Goal: Check status: Check status

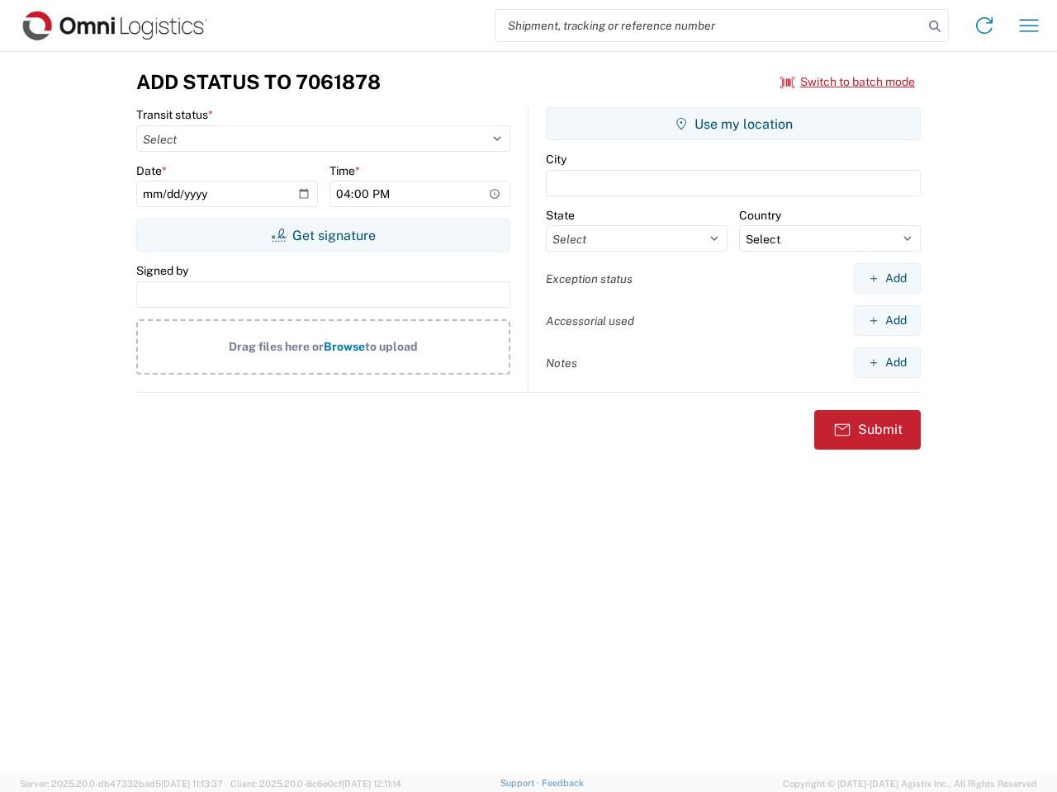
click at [709, 26] on input "search" at bounding box center [709, 25] width 428 height 31
click at [934, 26] on icon at bounding box center [934, 26] width 23 height 23
click at [984, 26] on icon at bounding box center [984, 25] width 26 height 26
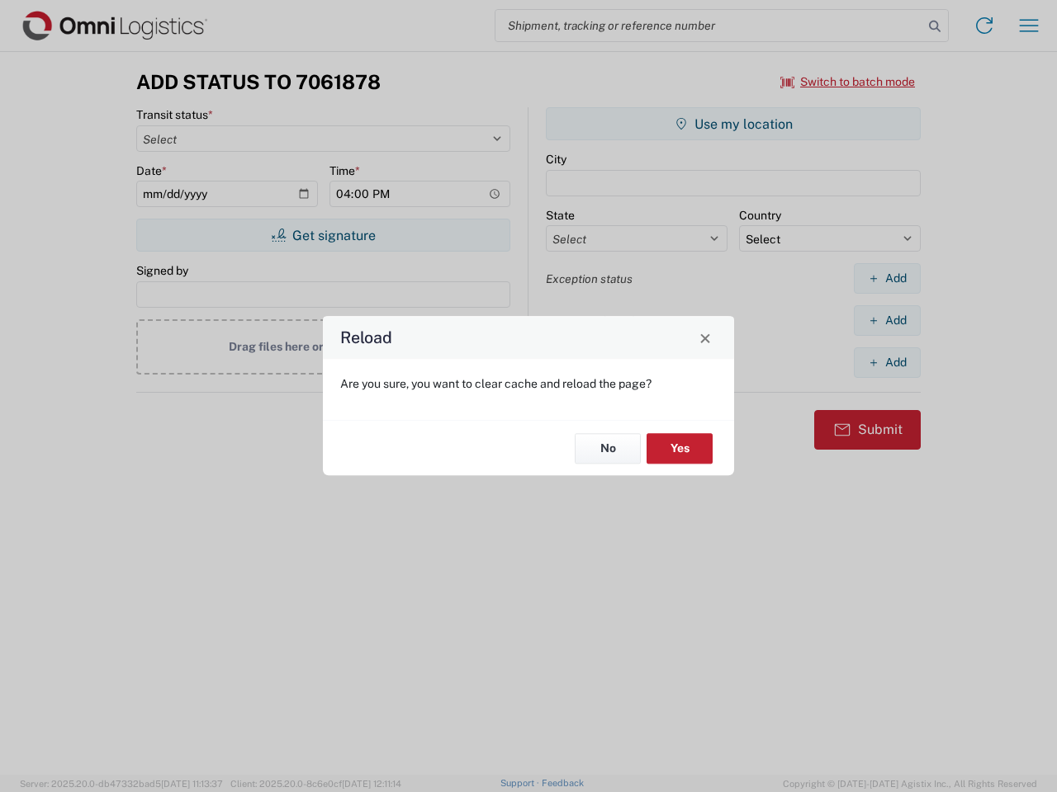
click at [848, 82] on div "Reload Are you sure, you want to clear cache and reload the page? No Yes" at bounding box center [528, 396] width 1057 height 792
click at [323, 235] on div "Reload Are you sure, you want to clear cache and reload the page? No Yes" at bounding box center [528, 396] width 1057 height 792
click at [733, 124] on div "Reload Are you sure, you want to clear cache and reload the page? No Yes" at bounding box center [528, 396] width 1057 height 792
click at [887, 278] on div "Reload Are you sure, you want to clear cache and reload the page? No Yes" at bounding box center [528, 396] width 1057 height 792
click at [887, 320] on div "Reload Are you sure, you want to clear cache and reload the page? No Yes" at bounding box center [528, 396] width 1057 height 792
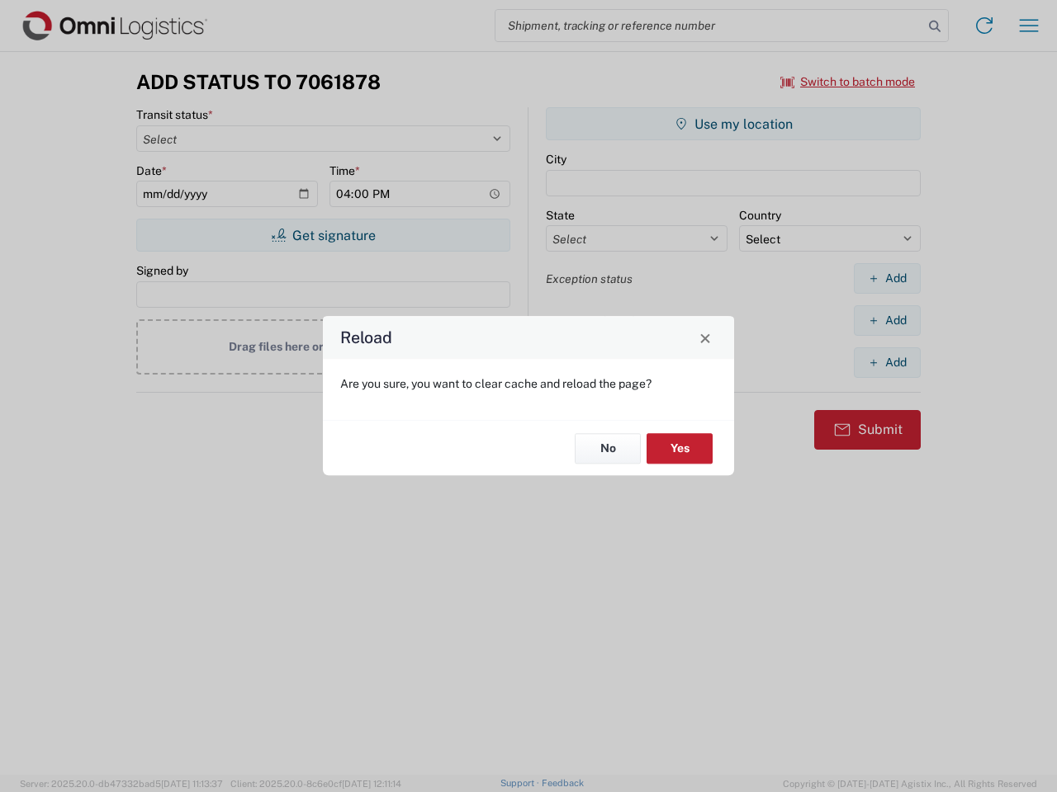
click at [887, 362] on div "Reload Are you sure, you want to clear cache and reload the page? No Yes" at bounding box center [528, 396] width 1057 height 792
